Goal: Task Accomplishment & Management: Use online tool/utility

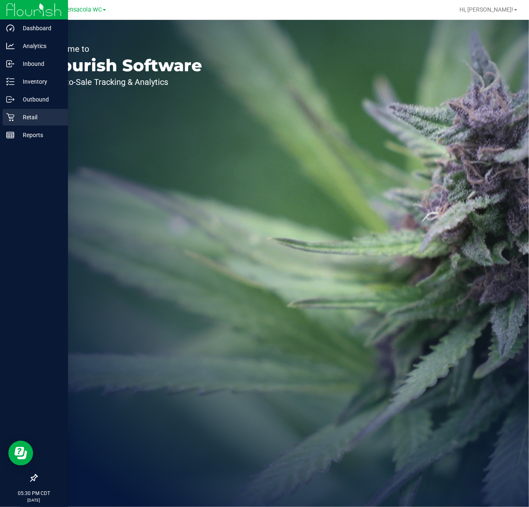
click at [28, 121] on p "Retail" at bounding box center [40, 117] width 50 height 10
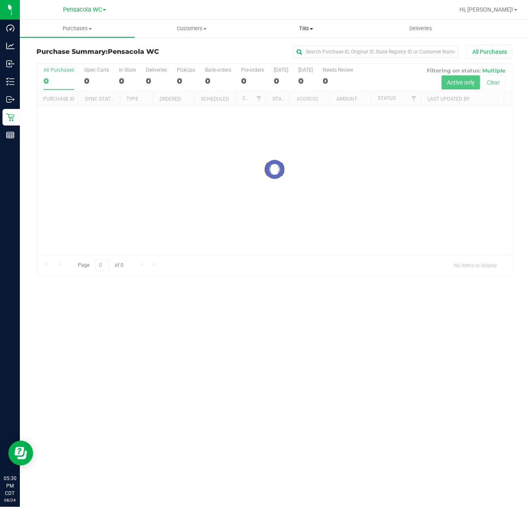
click at [334, 31] on span "Tills" at bounding box center [307, 28] width 114 height 7
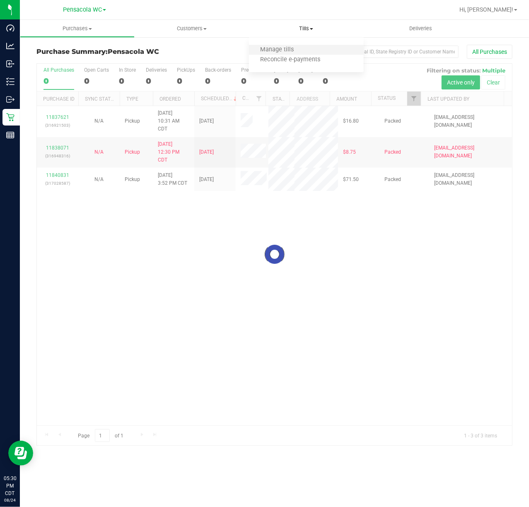
click at [282, 45] on li "Manage tills" at bounding box center [306, 50] width 115 height 10
